Goal: Contribute content: Contribute content

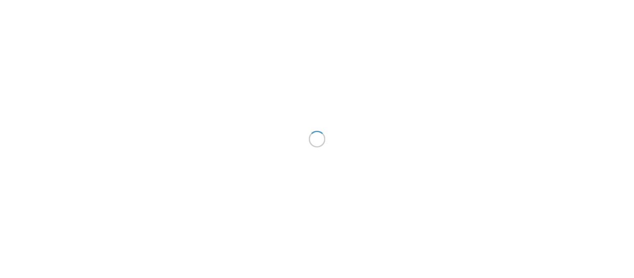
scroll to position [292, 0]
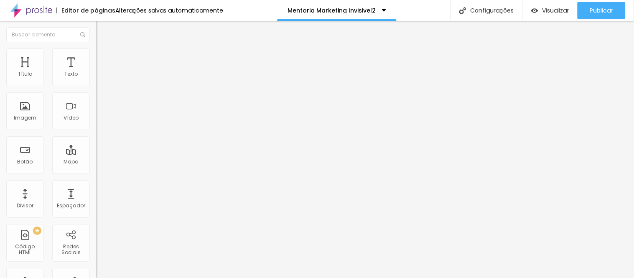
click at [100, 77] on icon "button" at bounding box center [101, 75] width 3 height 3
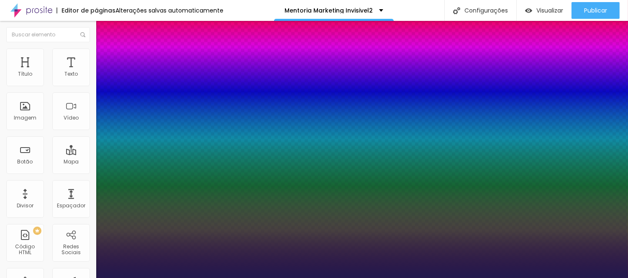
type input "1"
click at [230, 278] on div at bounding box center [314, 278] width 628 height 0
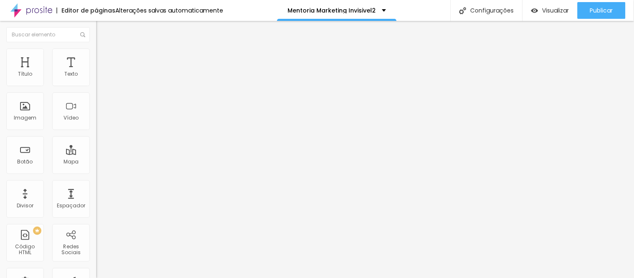
click at [100, 77] on icon "button" at bounding box center [101, 75] width 3 height 3
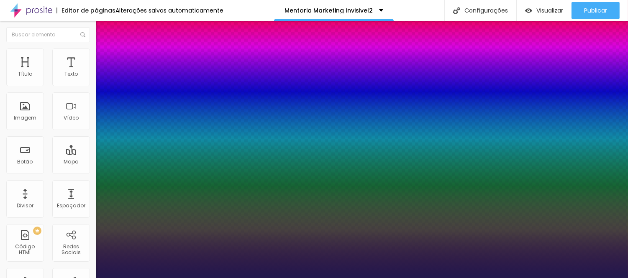
type input "1"
click at [236, 278] on div at bounding box center [314, 278] width 628 height 0
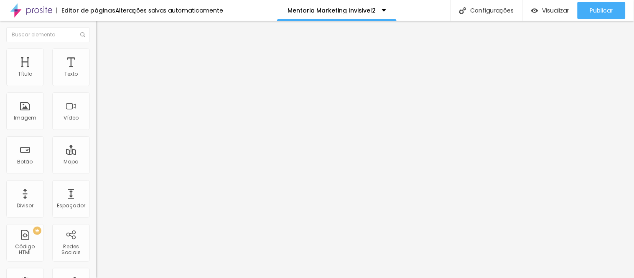
click at [100, 77] on icon "button" at bounding box center [101, 75] width 3 height 3
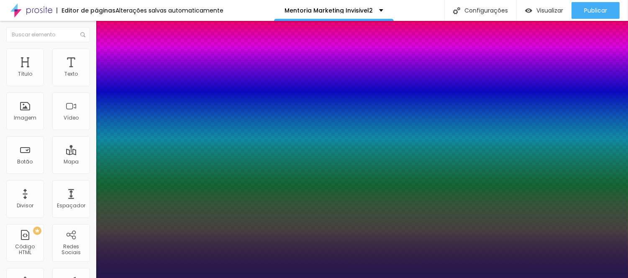
type input "1"
select select "PoiretOne"
type input "1"
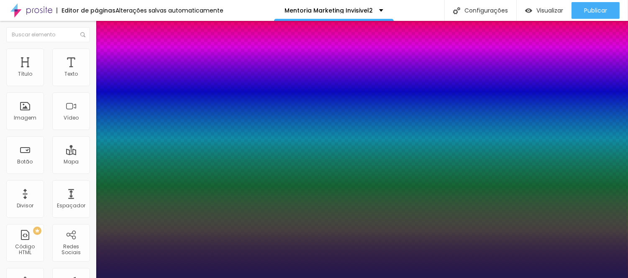
click at [285, 278] on div at bounding box center [314, 278] width 628 height 0
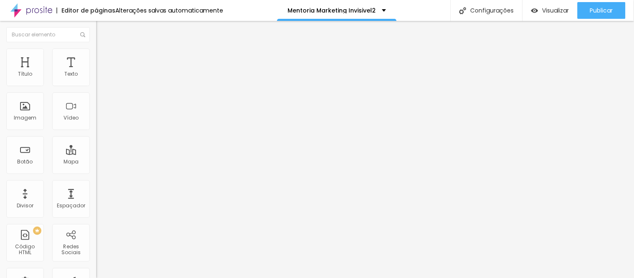
click at [100, 78] on icon "button" at bounding box center [102, 75] width 5 height 5
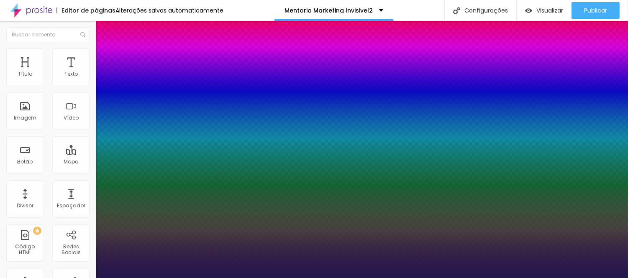
type input "1"
click at [302, 278] on div at bounding box center [314, 278] width 628 height 0
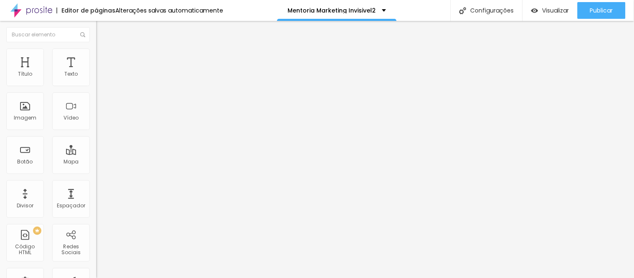
click at [100, 77] on icon "button" at bounding box center [101, 75] width 3 height 3
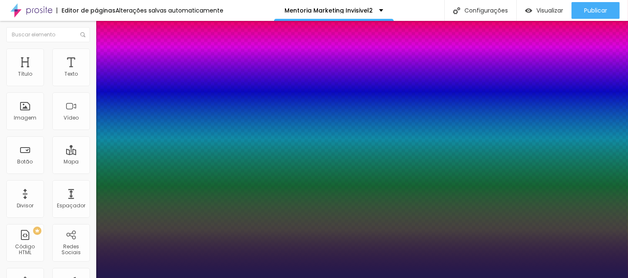
type input "1"
type input "21"
type input "1"
type input "22"
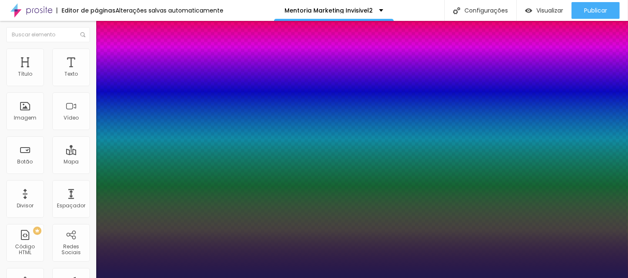
type input "22"
type input "1"
type input "23"
type input "1"
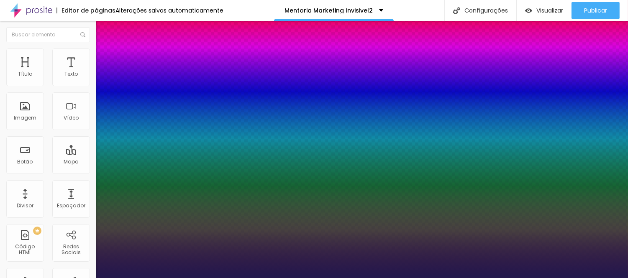
type input "24"
type input "1"
type input "25"
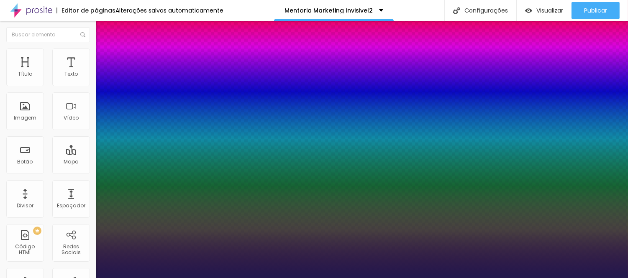
type input "1"
type input "25"
click at [250, 278] on div at bounding box center [314, 278] width 628 height 0
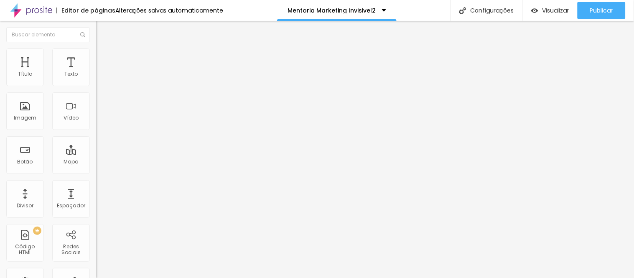
click at [100, 77] on icon "button" at bounding box center [101, 75] width 3 height 3
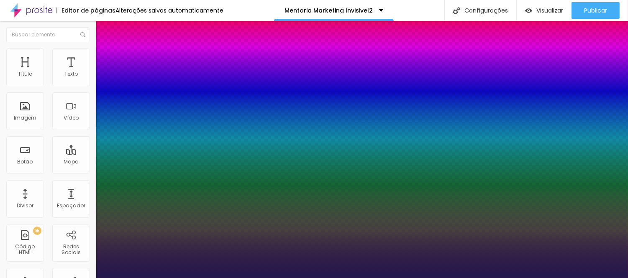
type input "1"
select select "Assistant"
type input "1"
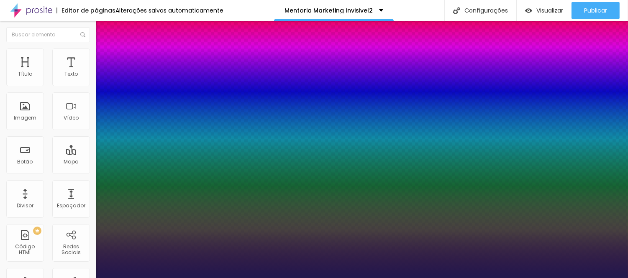
click at [286, 278] on div at bounding box center [314, 278] width 628 height 0
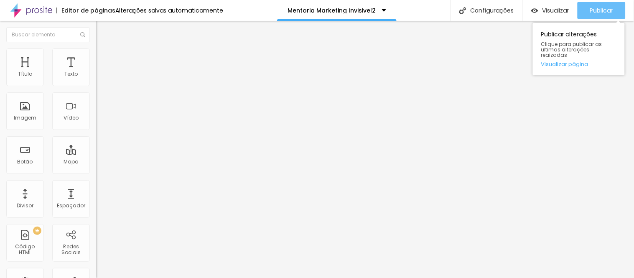
click at [605, 8] on span "Publicar" at bounding box center [601, 10] width 23 height 7
click at [605, 15] on div "Publicar" at bounding box center [601, 10] width 23 height 17
click at [606, 7] on span "Publicar" at bounding box center [601, 10] width 23 height 7
